Goal: Information Seeking & Learning: Learn about a topic

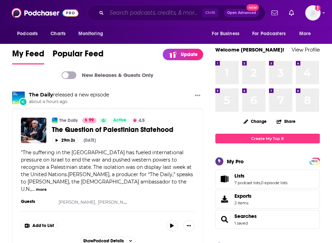
click at [174, 15] on input "Search podcasts, credits, & more..." at bounding box center [154, 12] width 95 height 11
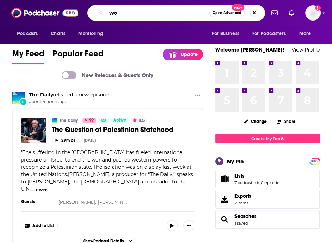
type input "w"
type input "how to!"
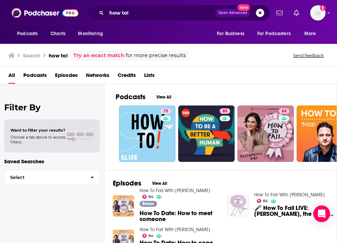
click at [65, 229] on div "Filter By Want to filter your results? Choose a tab above to access filters. Sa…" at bounding box center [52, 205] width 104 height 243
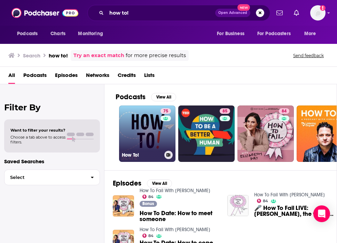
click at [139, 124] on link "75 How To!" at bounding box center [147, 133] width 56 height 56
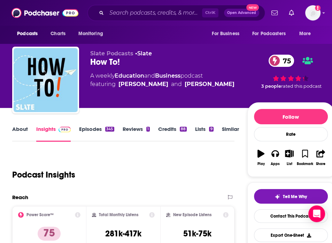
scroll to position [72, 0]
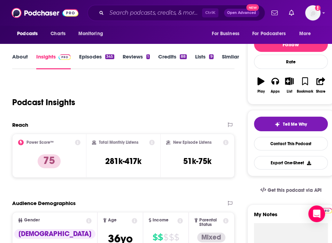
click at [149, 204] on div "Audience Demographics" at bounding box center [116, 203] width 208 height 7
